Goal: Check status

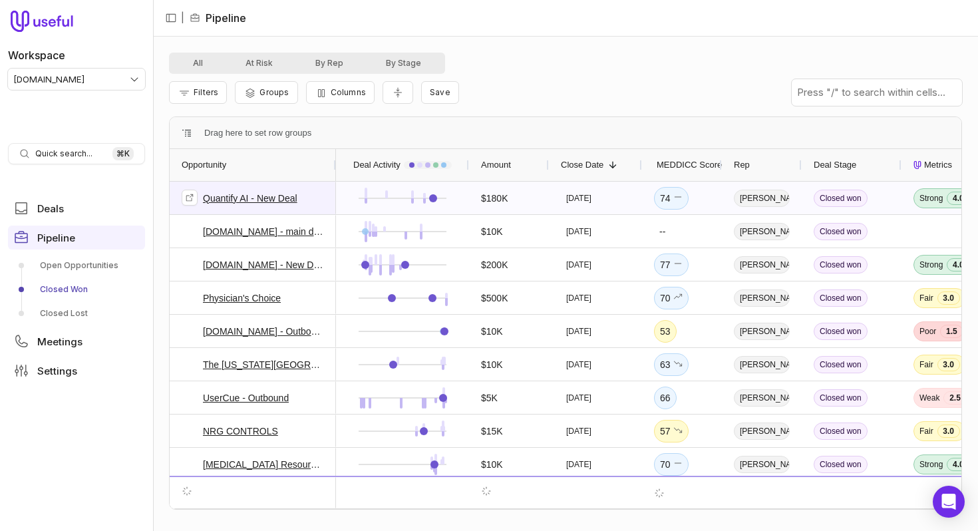
click at [258, 192] on link "Quantify AI - New Deal" at bounding box center [250, 198] width 94 height 16
